Goal: Transaction & Acquisition: Purchase product/service

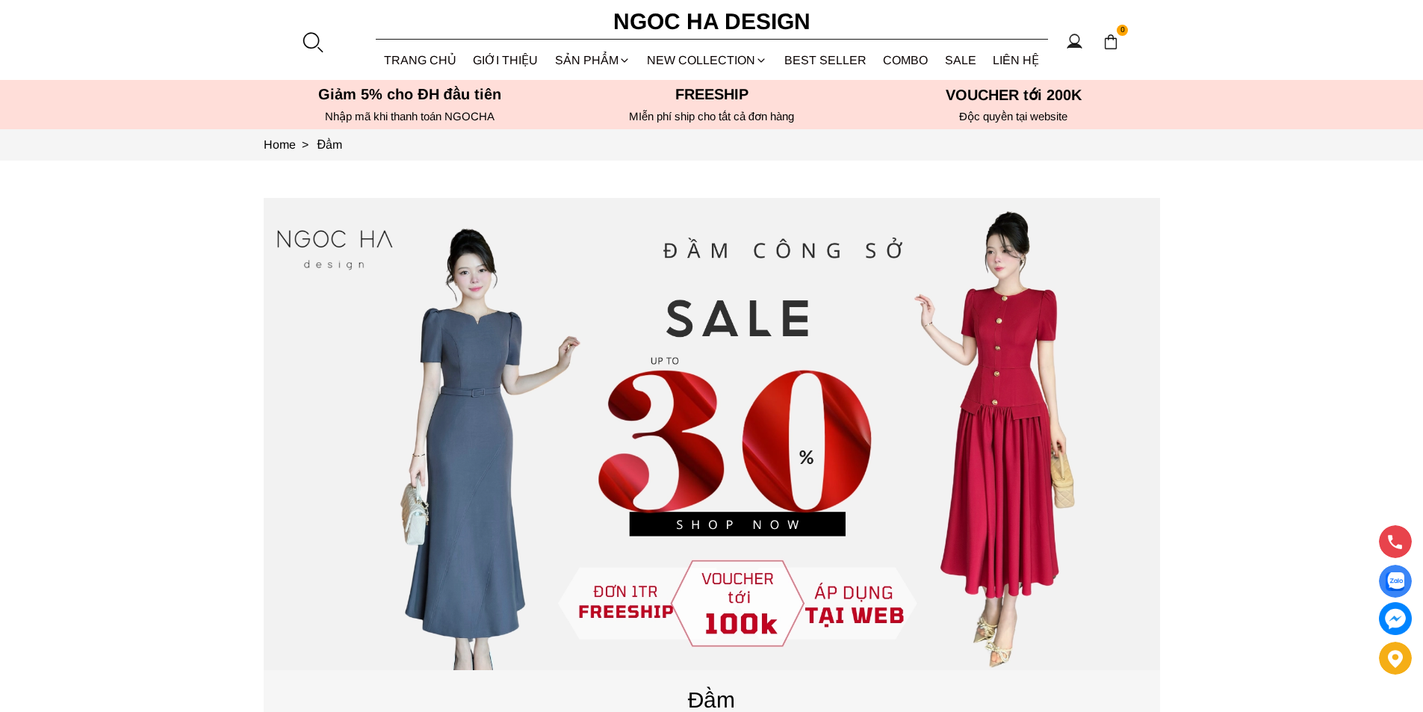
click at [312, 35] on div at bounding box center [312, 42] width 22 height 22
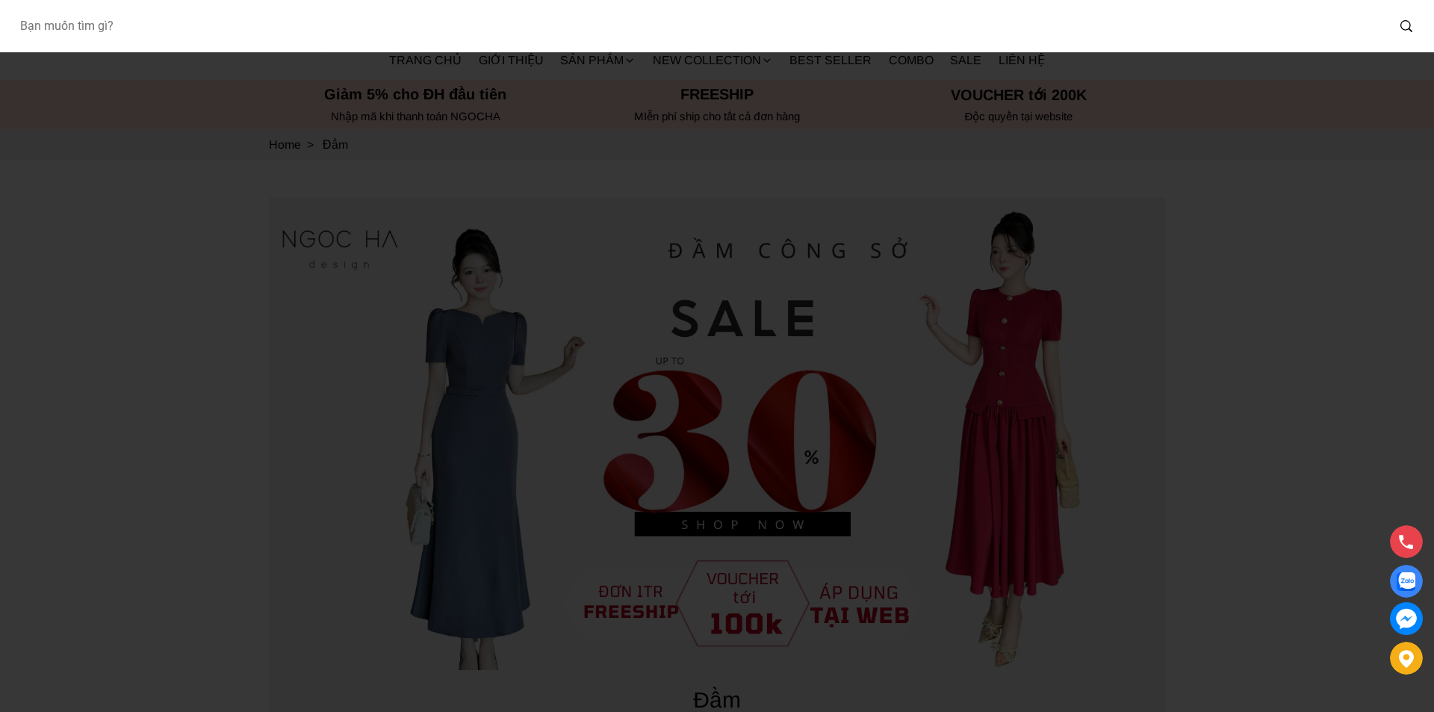
click at [306, 30] on input "Input search Bạn muốn tìm gì?" at bounding box center [696, 26] width 1379 height 34
type input "1078"
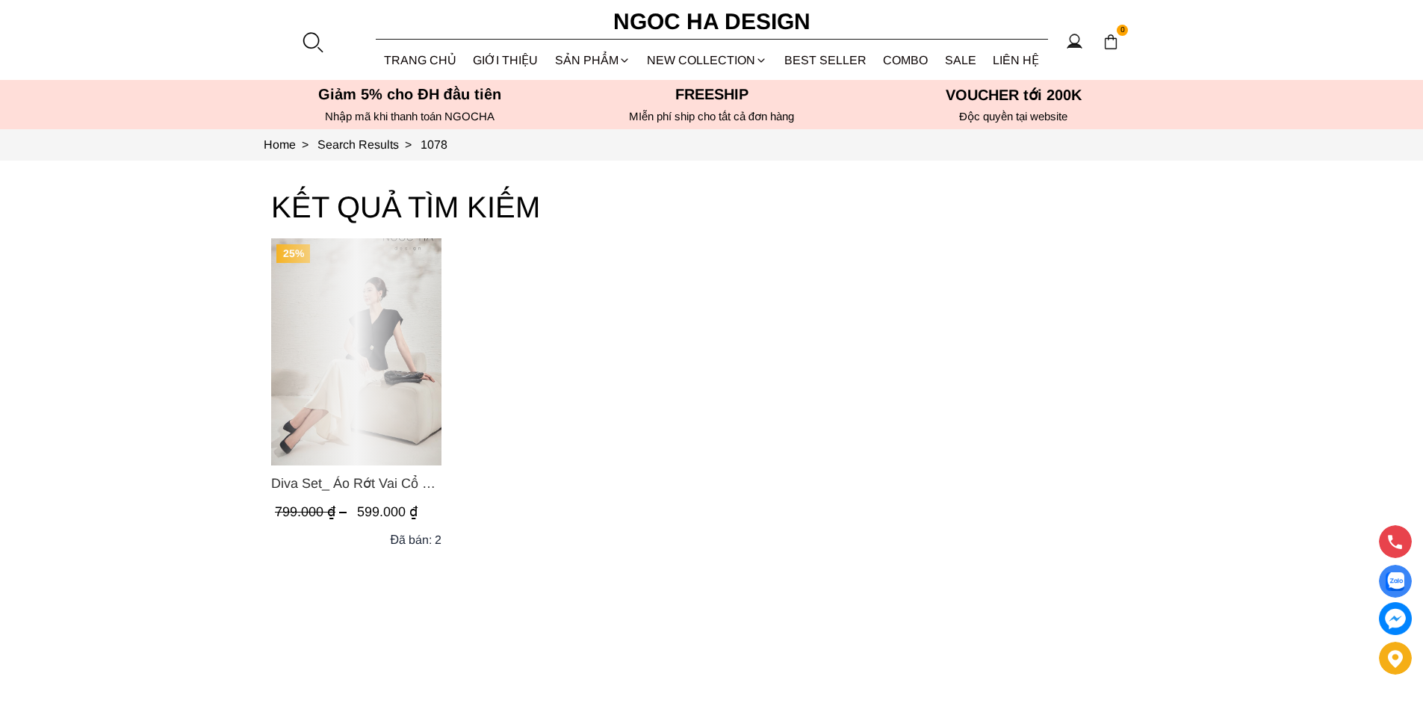
click at [357, 344] on div "Product image - Diva Set_ Áo Rớt Vai Cổ V, Chân Váy Lụa Đuôi Cá A1078+CV134" at bounding box center [356, 351] width 170 height 227
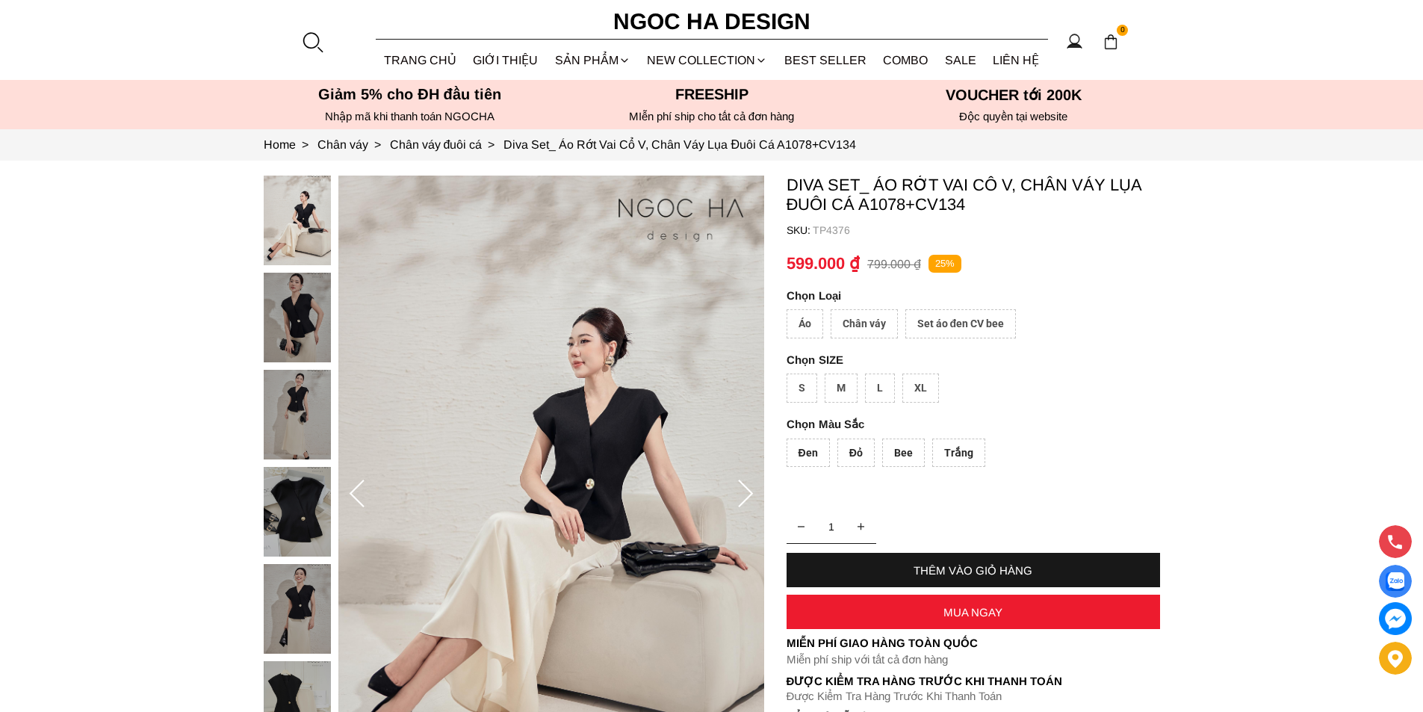
click at [974, 320] on div "Set áo đen CV bee" at bounding box center [960, 323] width 111 height 29
click at [808, 328] on div "Áo" at bounding box center [805, 323] width 37 height 29
click at [864, 323] on div "Chân váy" at bounding box center [864, 323] width 67 height 29
click at [941, 320] on div "Set áo đen CV bee" at bounding box center [960, 323] width 111 height 29
